Goal: Task Accomplishment & Management: Use online tool/utility

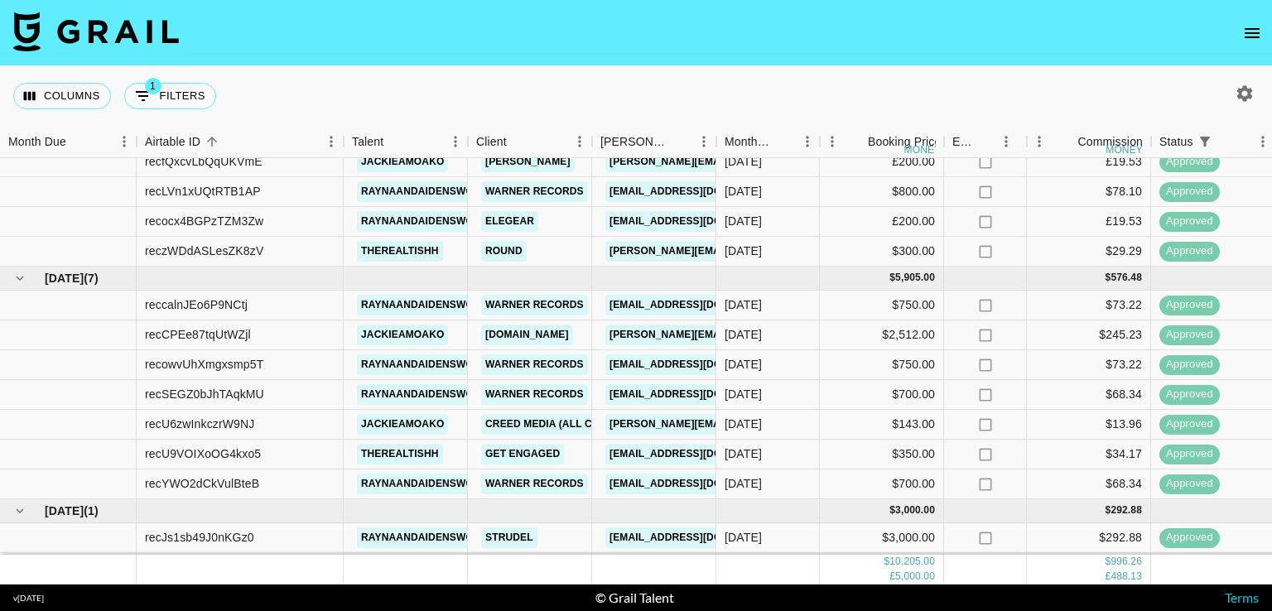
scroll to position [162, 0]
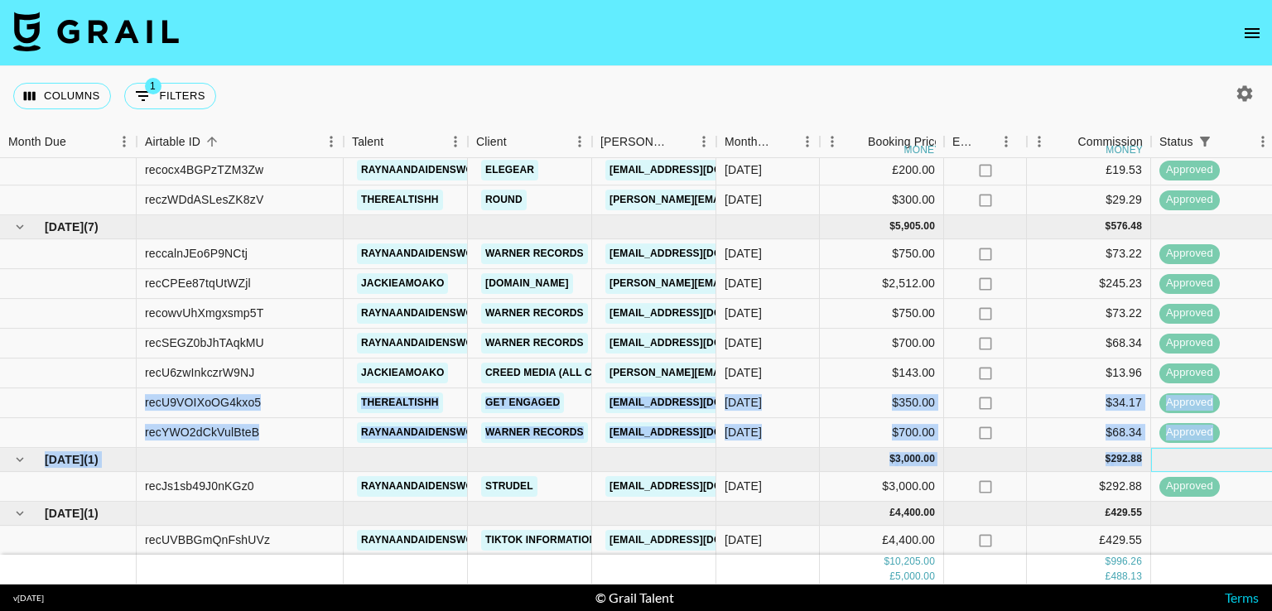
drag, startPoint x: 1226, startPoint y: 436, endPoint x: 1238, endPoint y: 367, distance: 69.8
click at [1238, 367] on div "recfQxcvLbQqUKVmE jackieamoako Bella Barnett [EMAIL_ADDRESS][DOMAIN_NAME] [DATE…" at bounding box center [1167, 326] width 2335 height 460
click at [1247, 423] on div "approved" at bounding box center [1213, 433] width 124 height 30
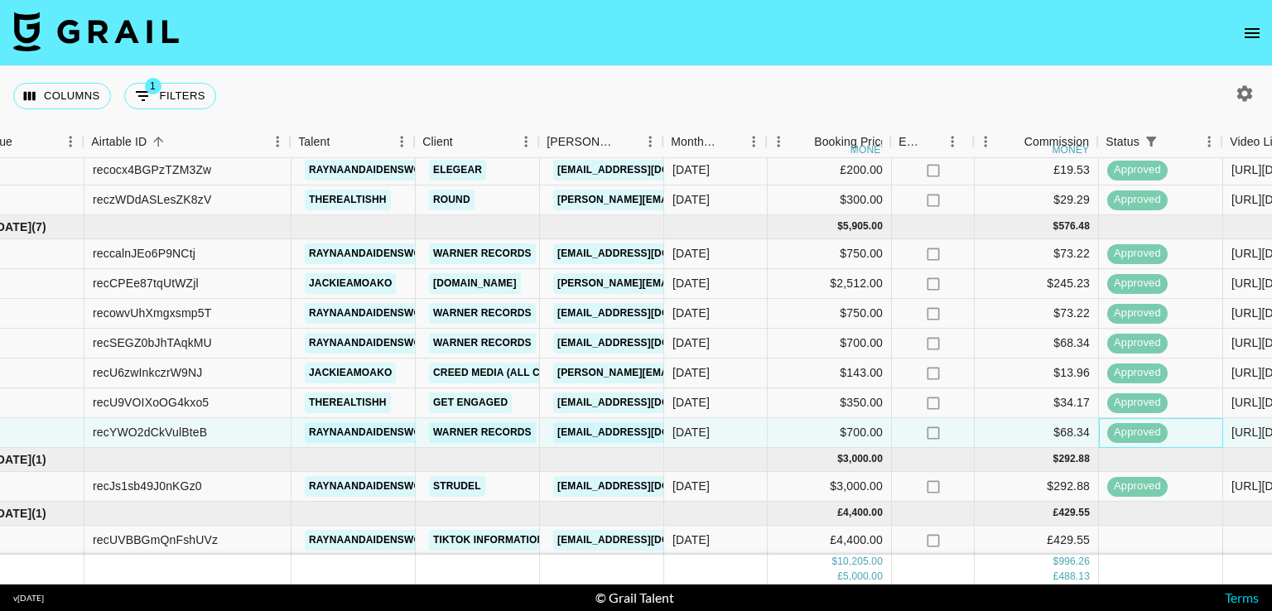
scroll to position [162, 50]
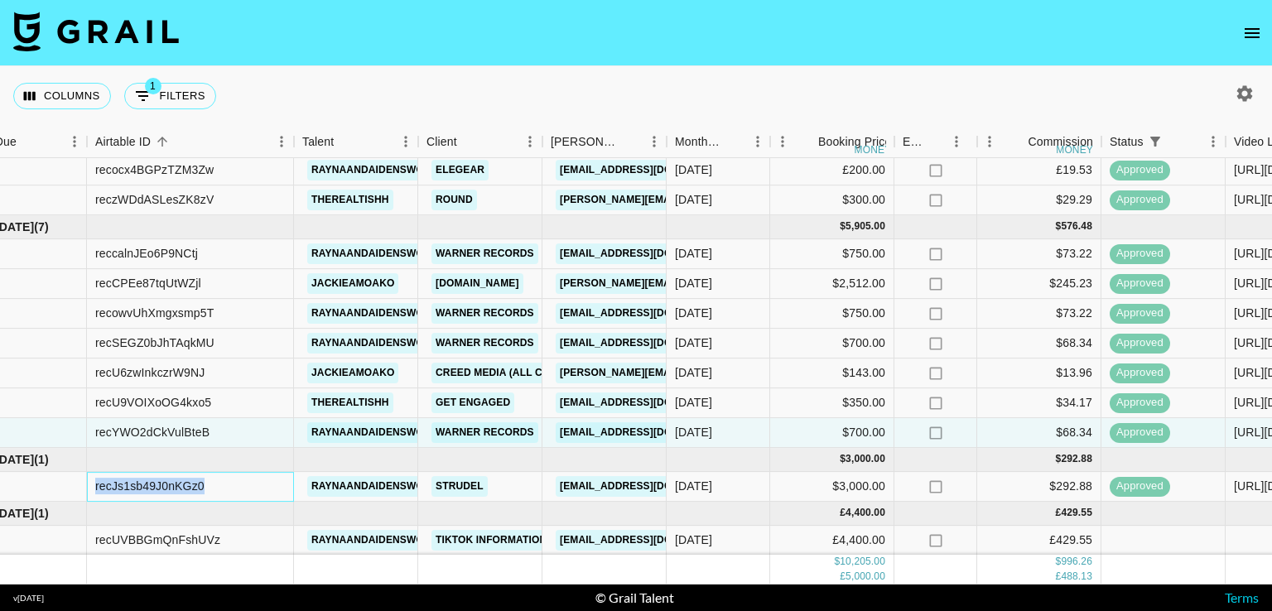
drag, startPoint x: 205, startPoint y: 474, endPoint x: 62, endPoint y: 473, distance: 142.4
click at [62, 473] on div "recJs1sb49J0nKGz0 raynaandaidensworld Strudel [EMAIL_ADDRESS][DOMAIN_NAME] [DAT…" at bounding box center [1117, 487] width 2335 height 30
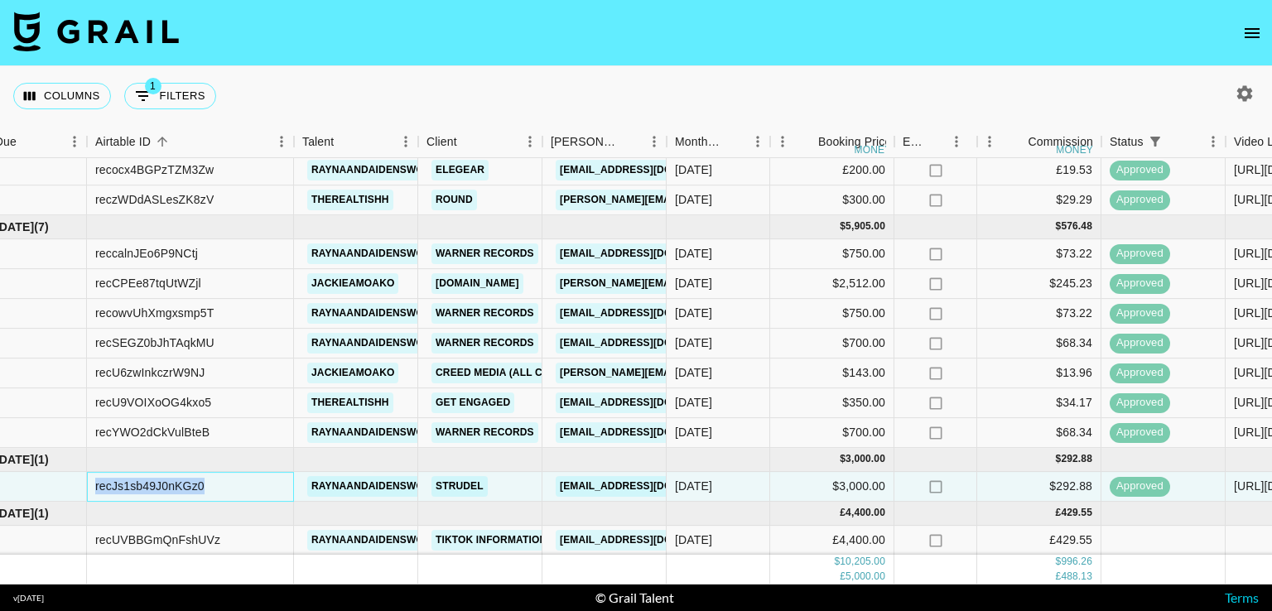
copy div "recJs1sb49J0nKGz0"
click at [225, 472] on div "recJs1sb49J0nKGz0" at bounding box center [190, 487] width 207 height 30
drag, startPoint x: 95, startPoint y: 474, endPoint x: 224, endPoint y: 480, distance: 129.3
click at [224, 480] on div "recJs1sb49J0nKGz0" at bounding box center [190, 487] width 207 height 30
copy div "recJs1sb49J0nKGz0"
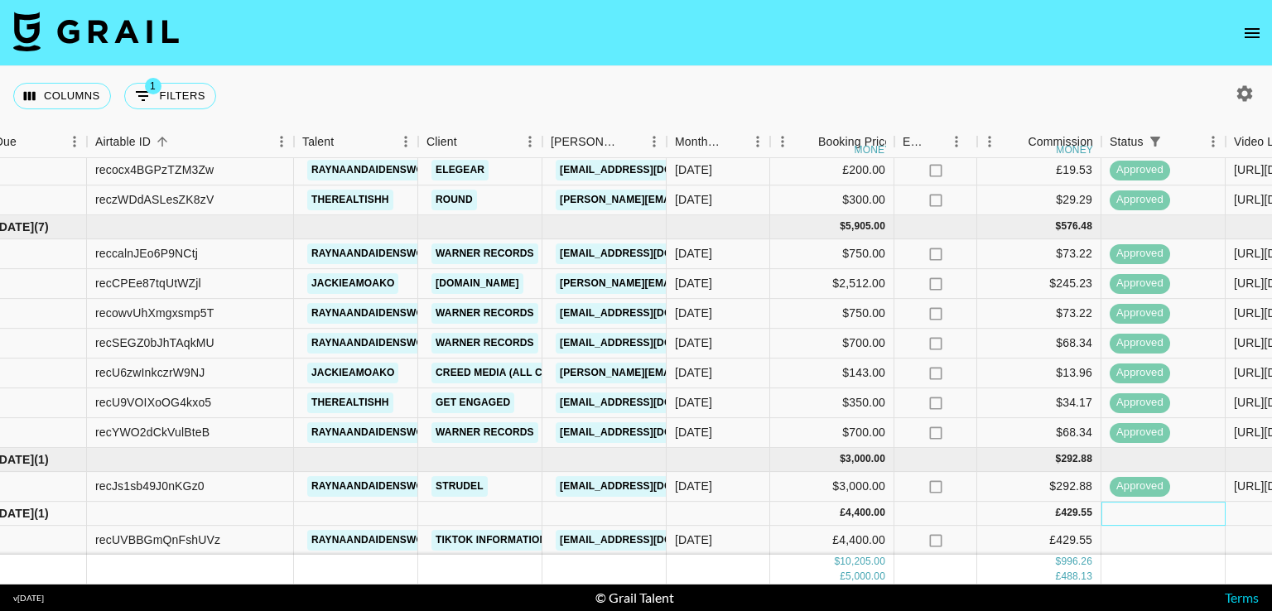
click at [1129, 502] on div at bounding box center [1163, 514] width 124 height 24
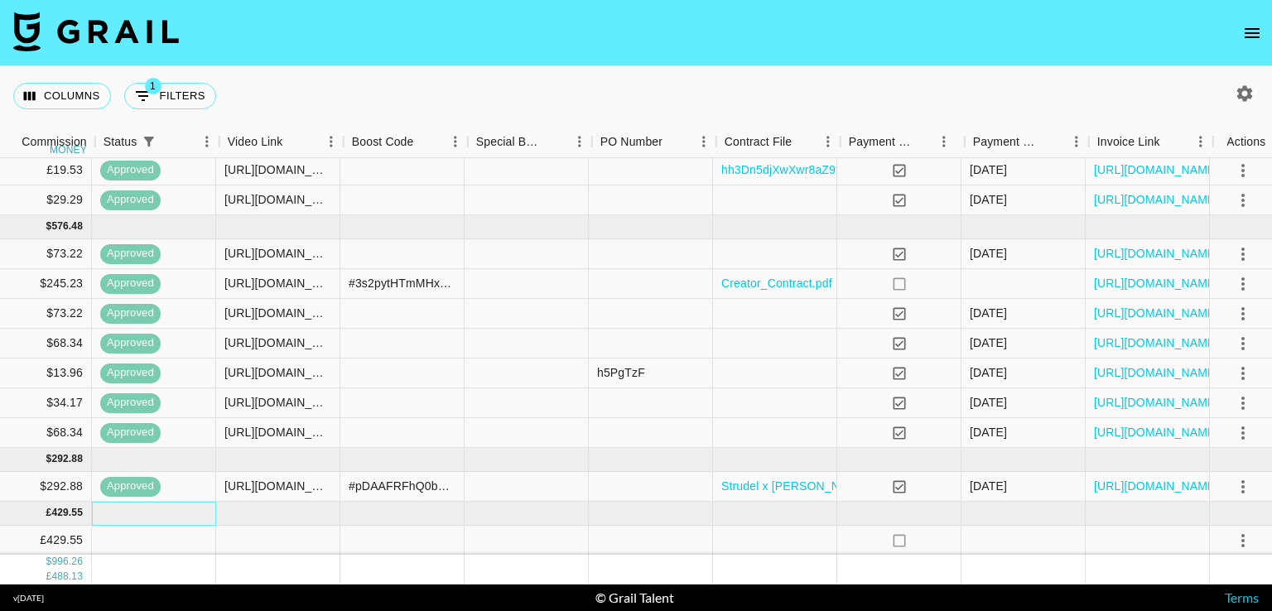
scroll to position [162, 1056]
click at [1190, 479] on link "[URL][DOMAIN_NAME]" at bounding box center [1159, 487] width 125 height 17
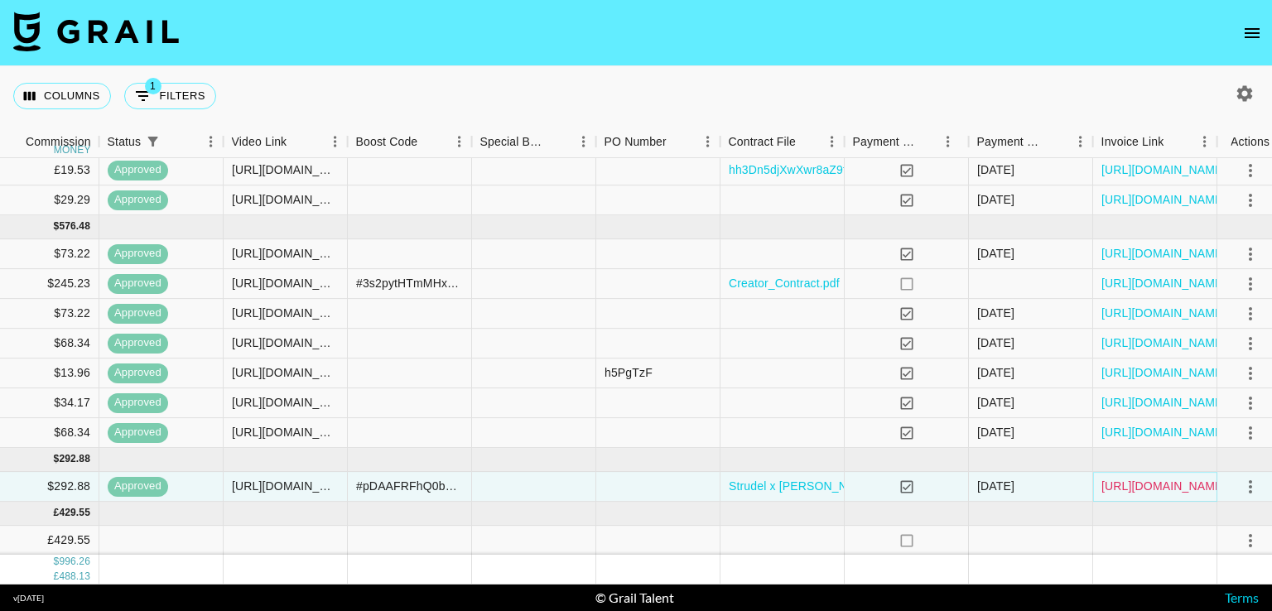
scroll to position [162, 1076]
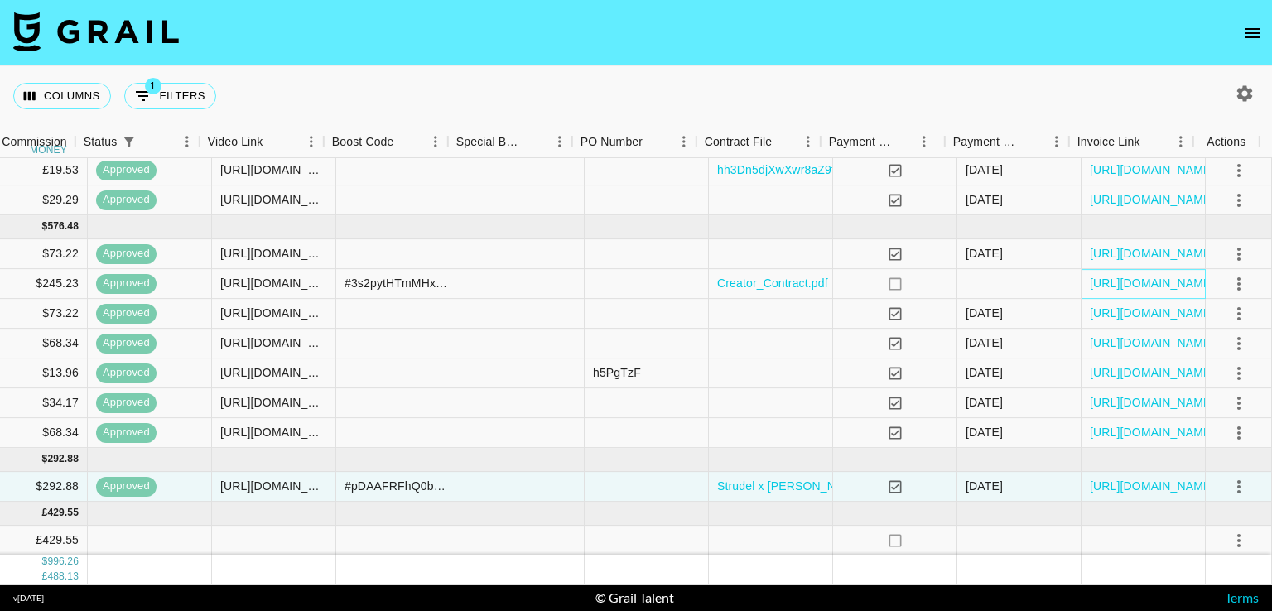
click at [1100, 282] on div "[URL][DOMAIN_NAME]" at bounding box center [1143, 284] width 124 height 30
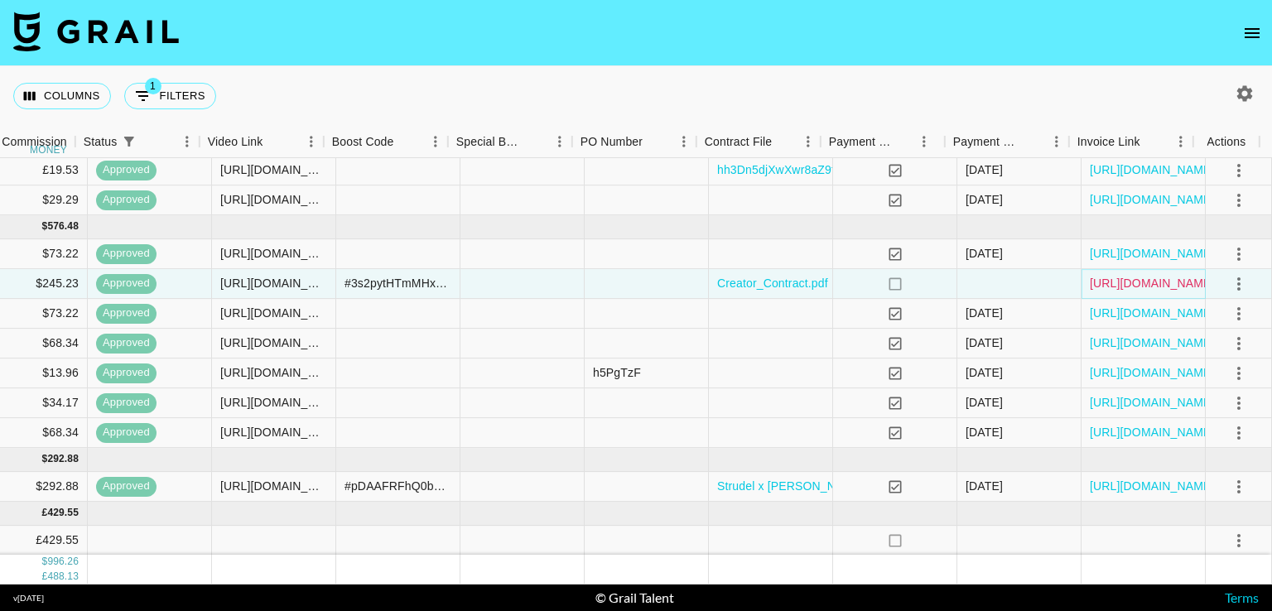
click at [1116, 276] on link "[URL][DOMAIN_NAME]" at bounding box center [1152, 284] width 125 height 17
click at [767, 527] on div at bounding box center [771, 541] width 124 height 30
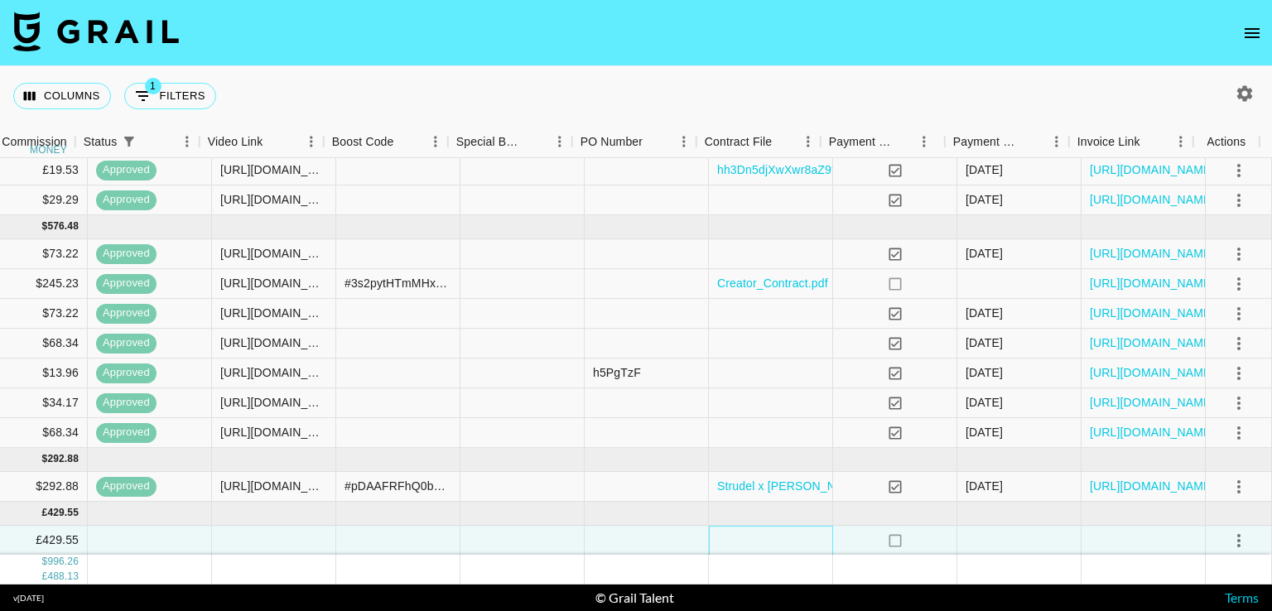
click at [767, 527] on div at bounding box center [771, 541] width 124 height 30
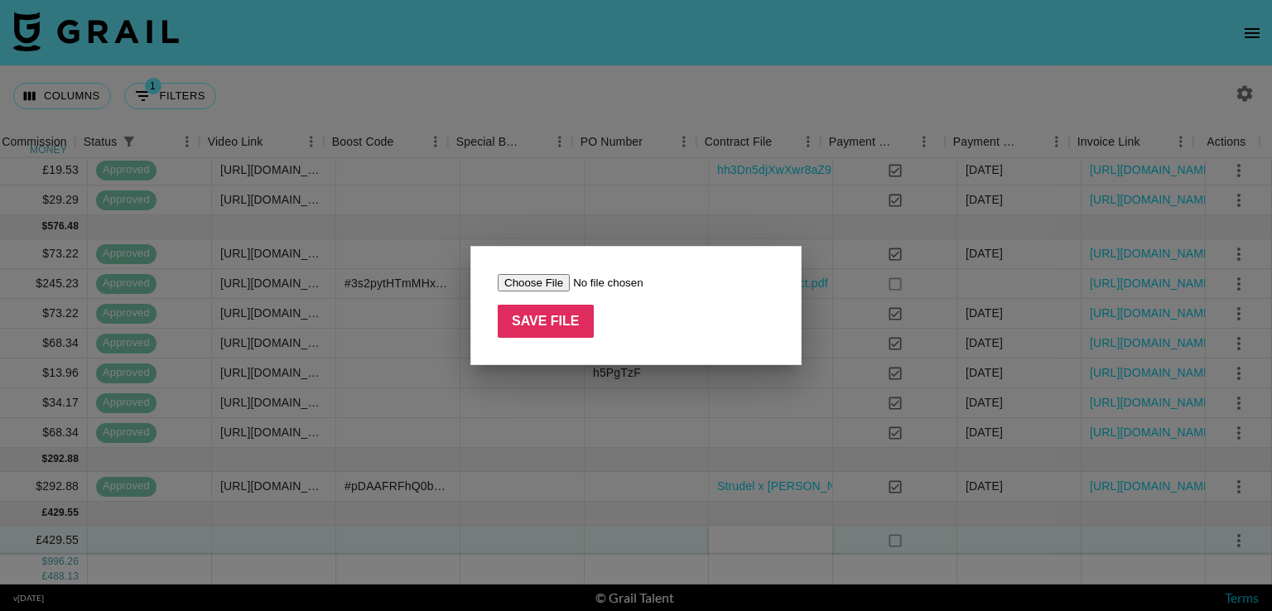
type input "C:\fakepath\TikTok Shop X Grail - @raynaandaidensworld.pdf"
click at [586, 282] on input "file" at bounding box center [602, 282] width 209 height 17
click at [571, 315] on input "Save File" at bounding box center [546, 321] width 96 height 33
click at [598, 284] on input "file" at bounding box center [602, 282] width 209 height 17
type input "C:\fakepath\TikTok Shop X Grail - @raynaandaidensworld.pdf"
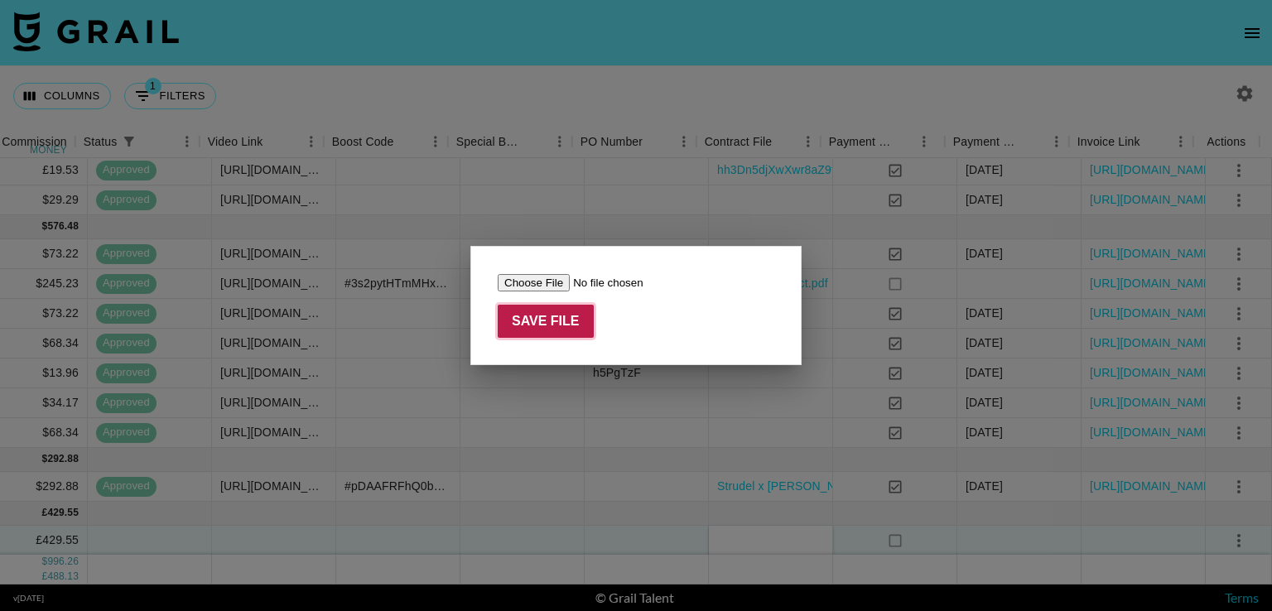
click at [553, 321] on input "Save File" at bounding box center [546, 321] width 96 height 33
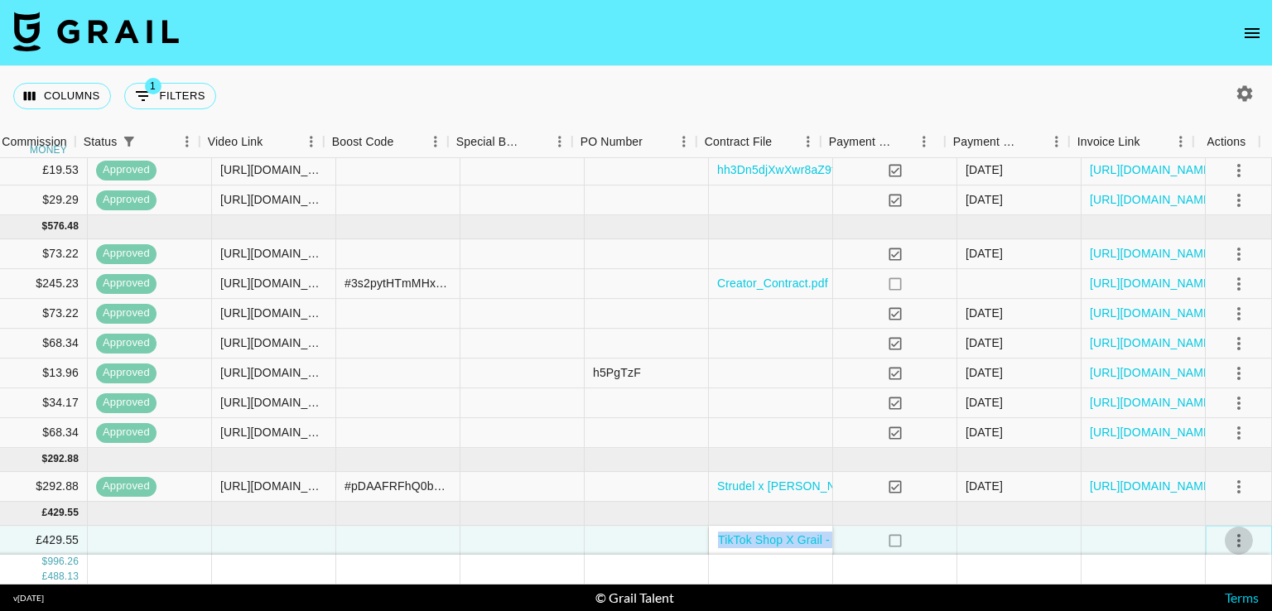
click at [1229, 531] on icon "select merge strategy" at bounding box center [1239, 541] width 20 height 20
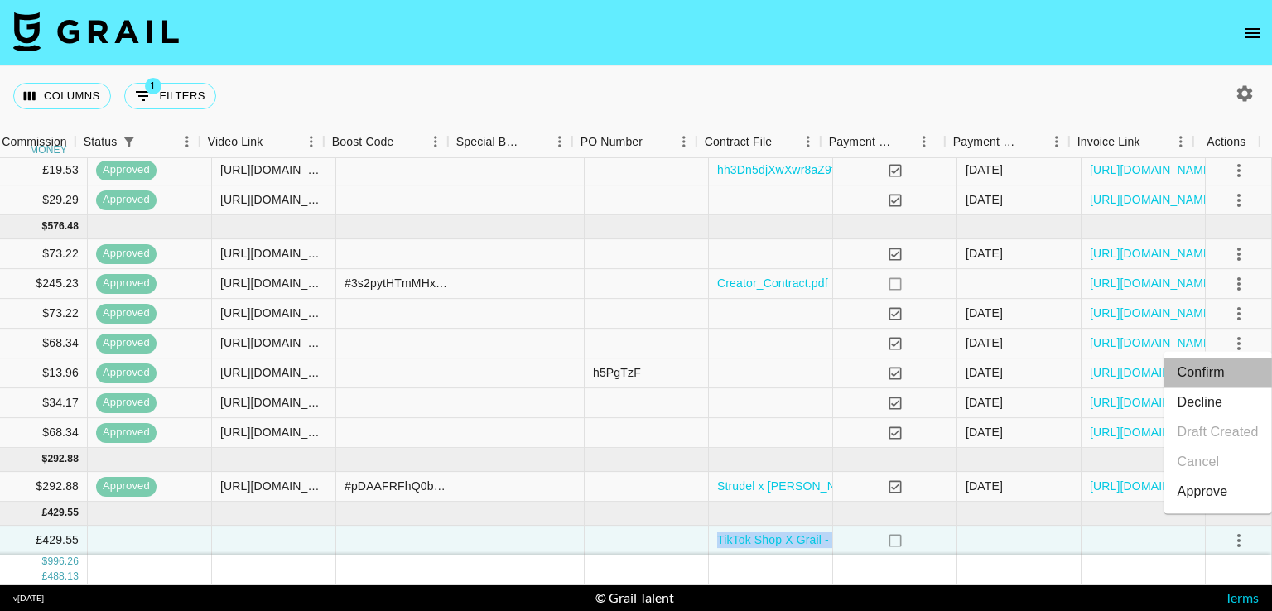
click at [1261, 372] on li "Confirm" at bounding box center [1218, 373] width 108 height 30
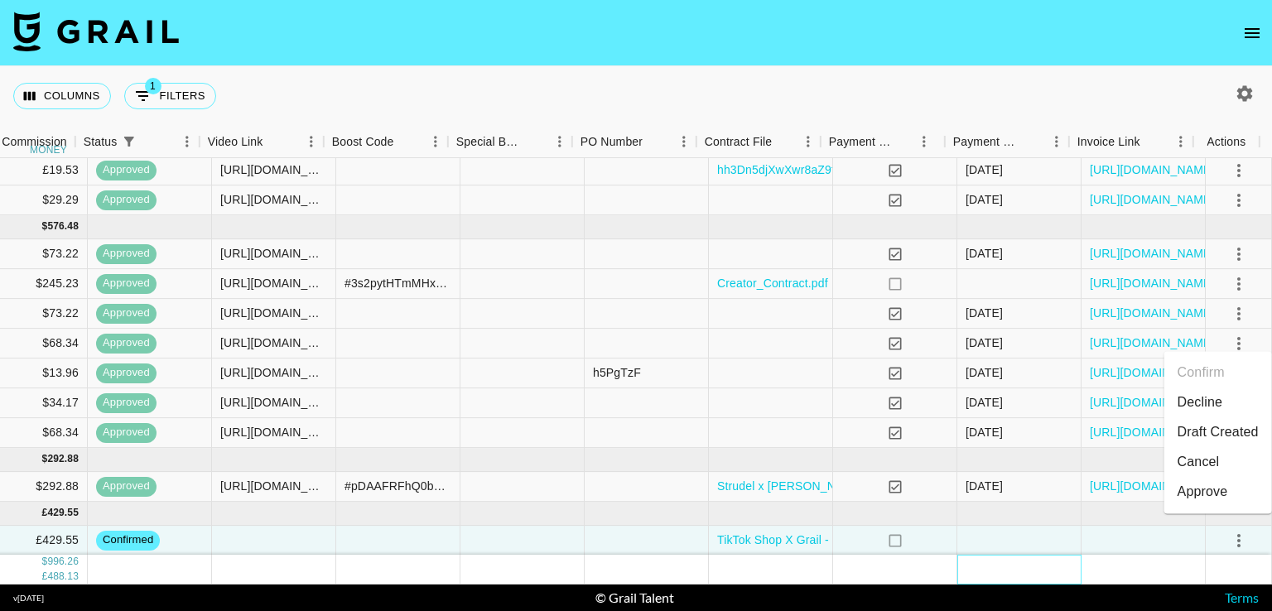
click at [961, 555] on div at bounding box center [1019, 569] width 124 height 29
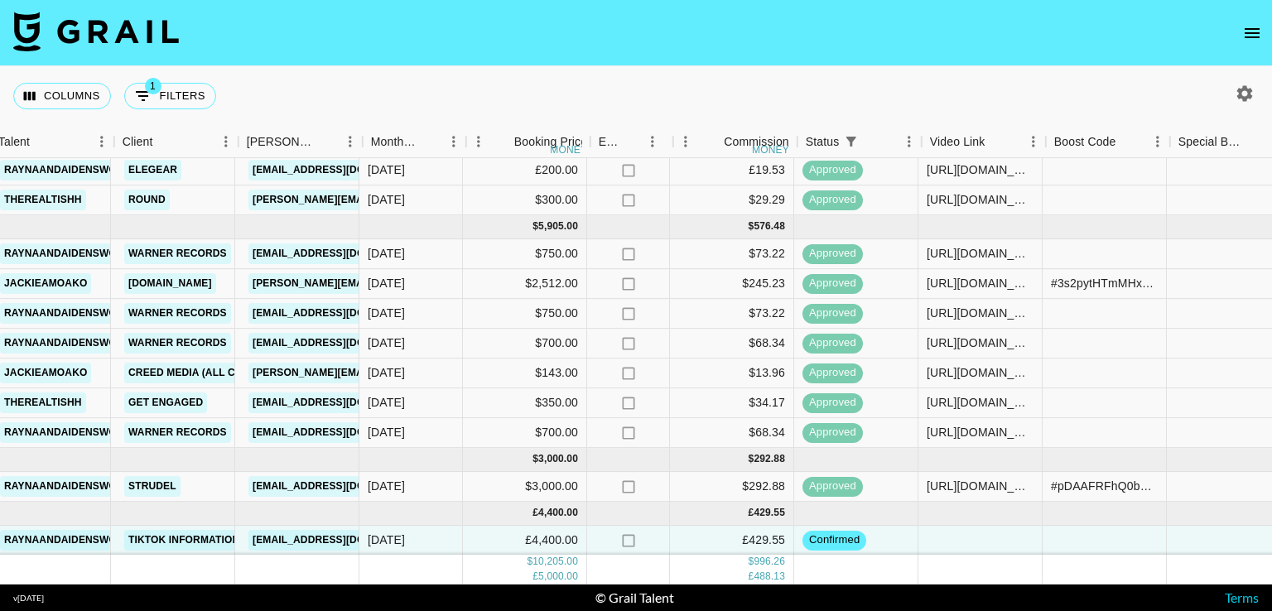
scroll to position [162, 246]
